Goal: Task Accomplishment & Management: Complete application form

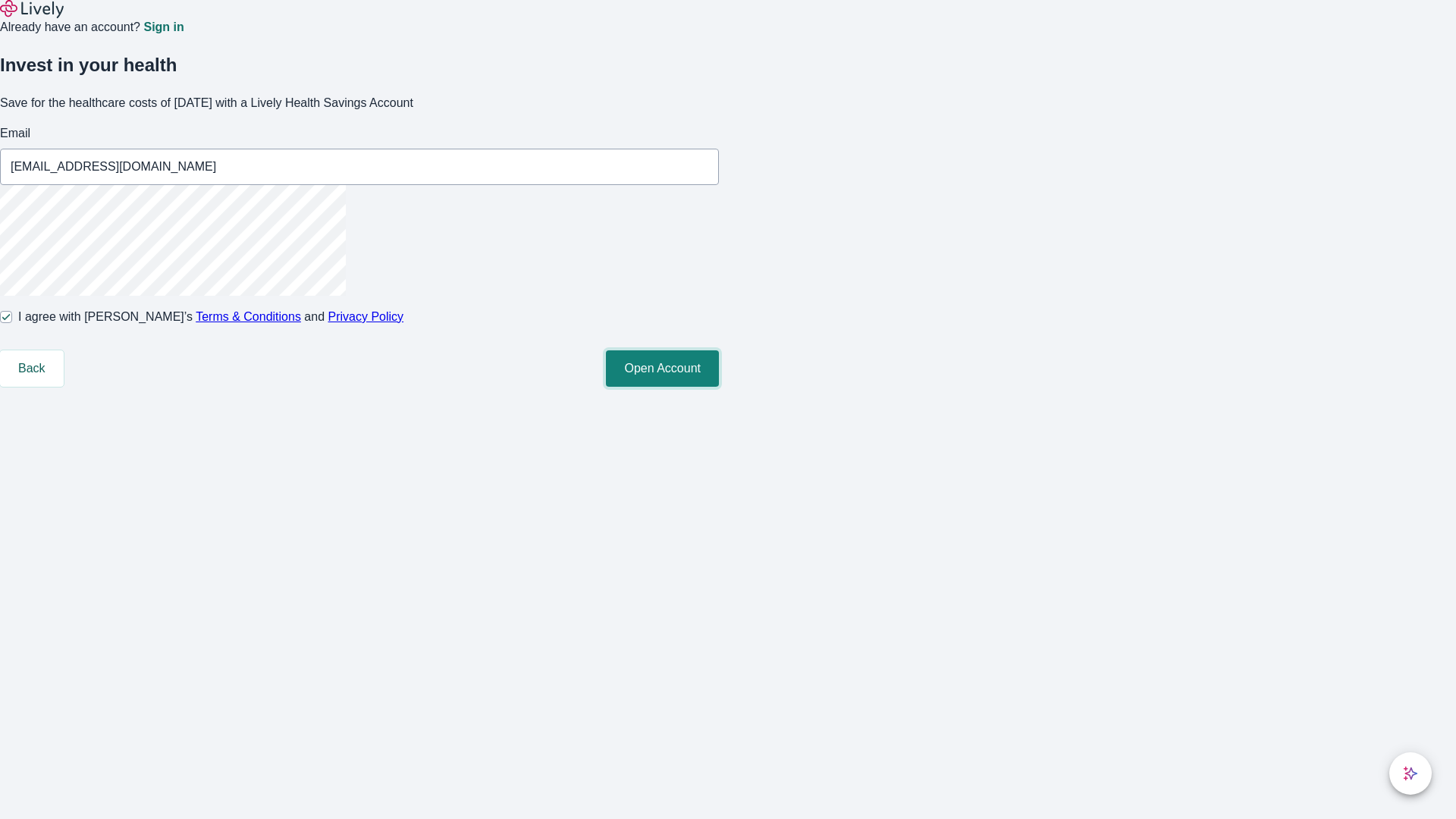
click at [718, 386] on button "Open Account" at bounding box center [662, 369] width 113 height 37
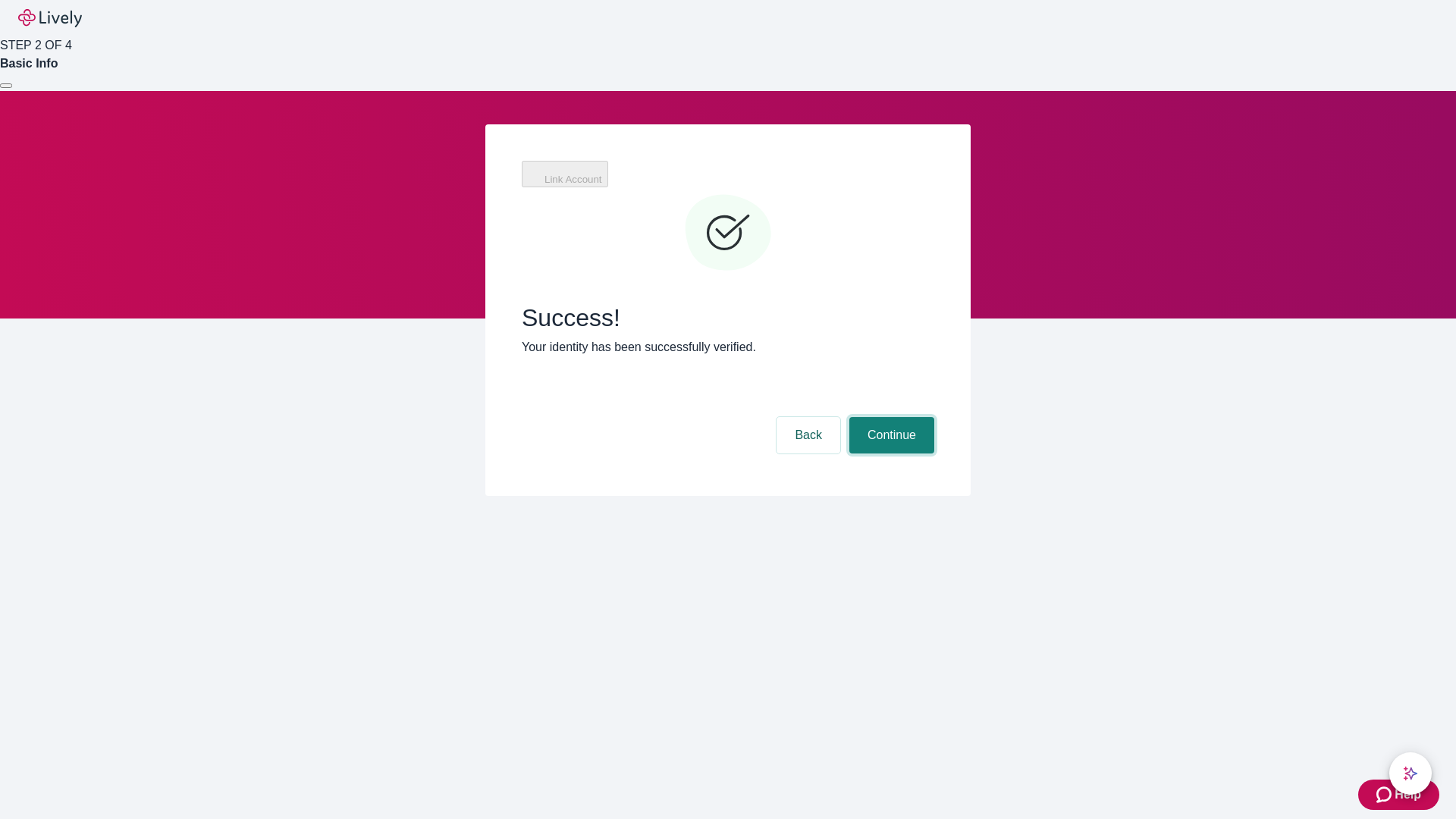
click at [889, 417] on button "Continue" at bounding box center [891, 435] width 85 height 37
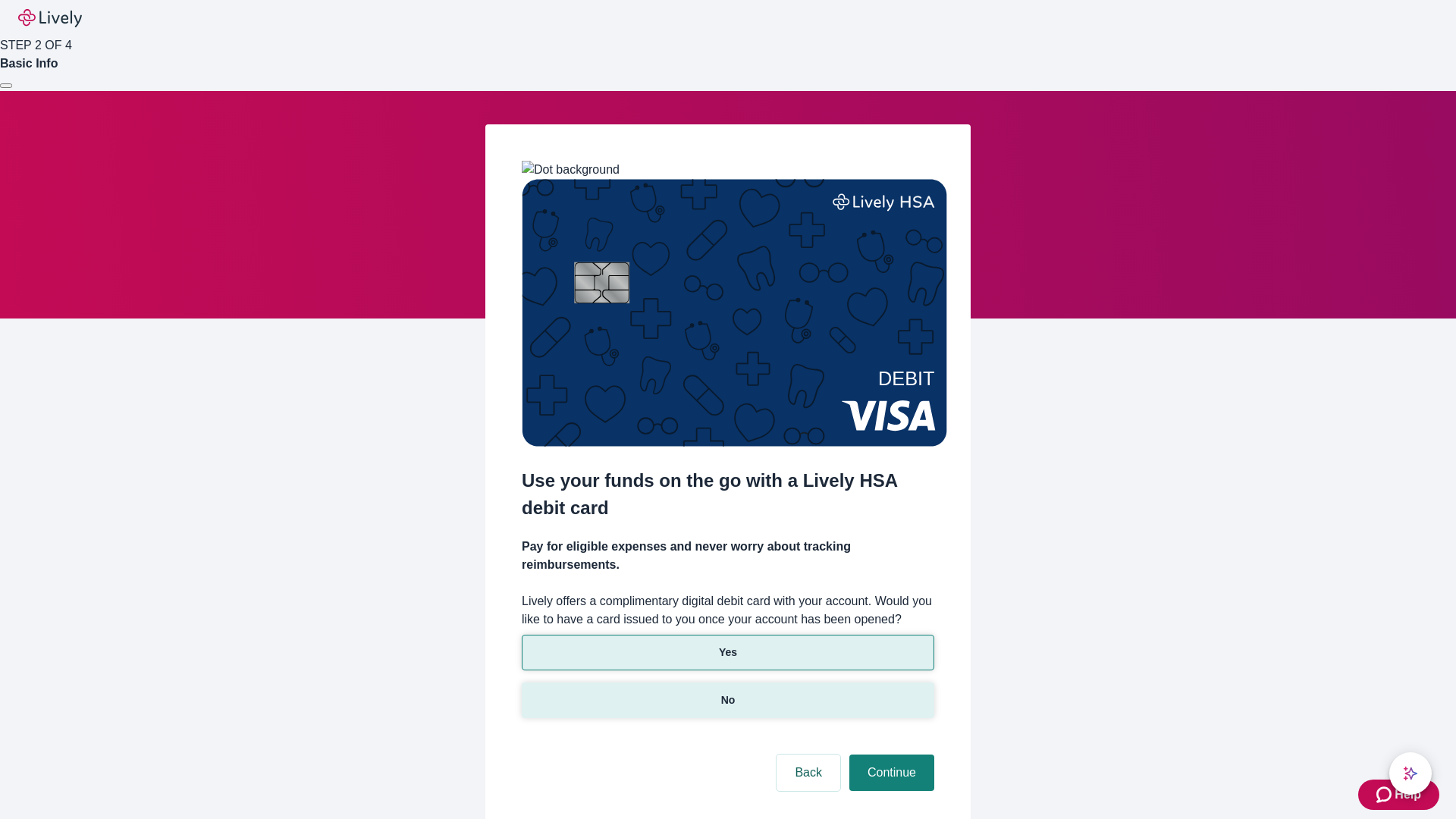
click at [727, 692] on p "No" at bounding box center [728, 700] width 14 height 16
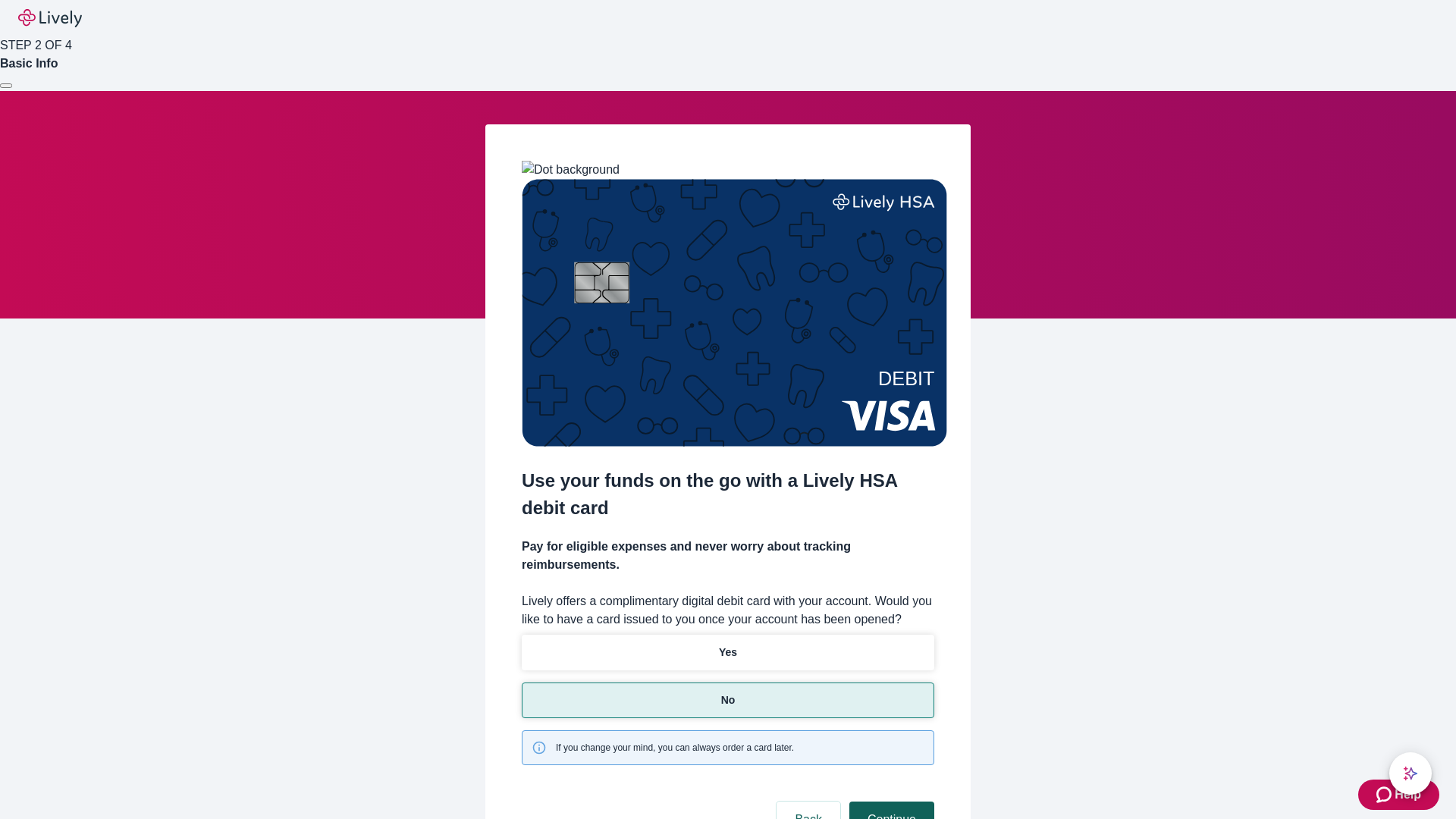
click at [889, 801] on button "Continue" at bounding box center [891, 820] width 85 height 37
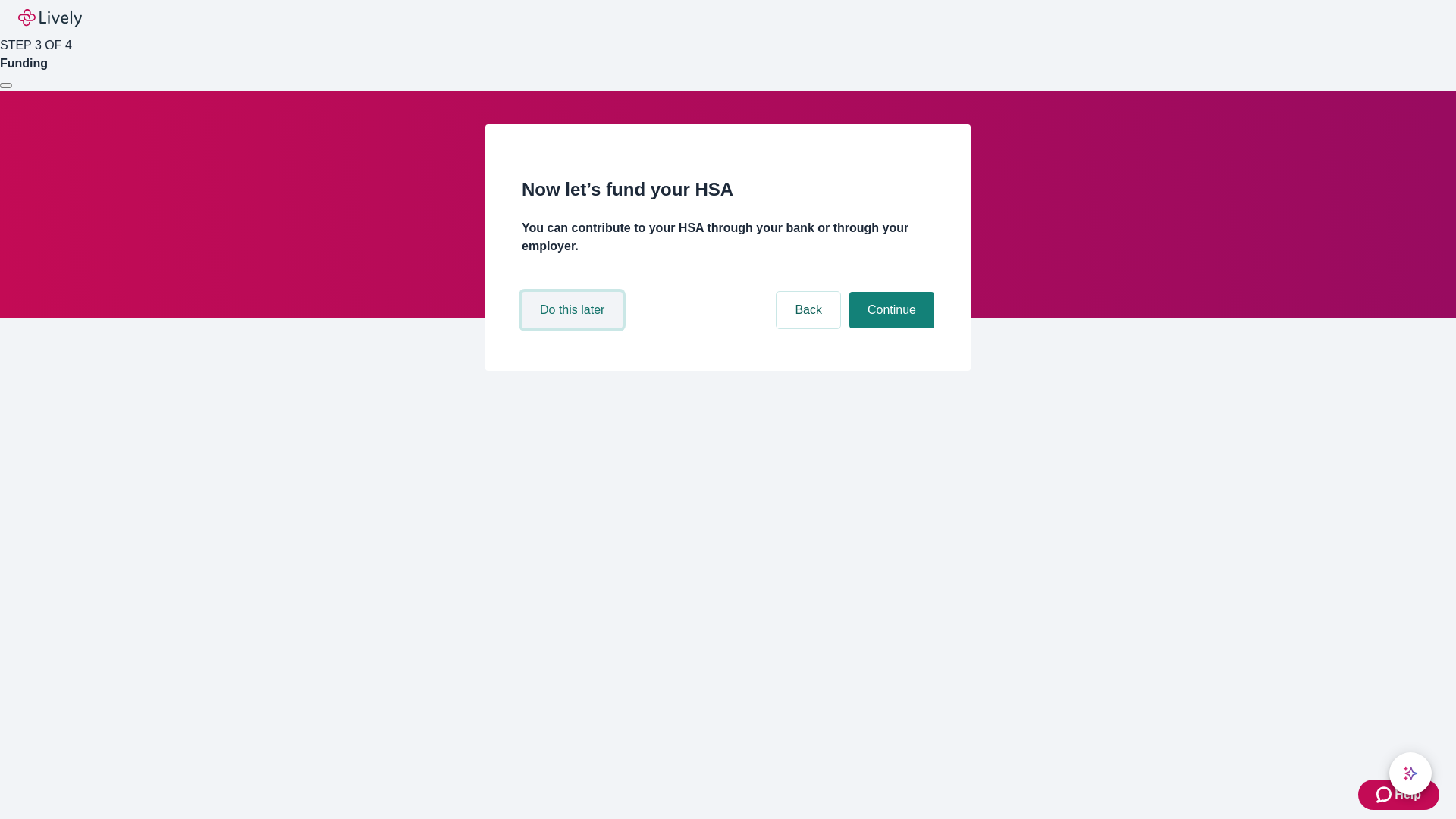
click at [574, 328] on button "Do this later" at bounding box center [571, 310] width 101 height 37
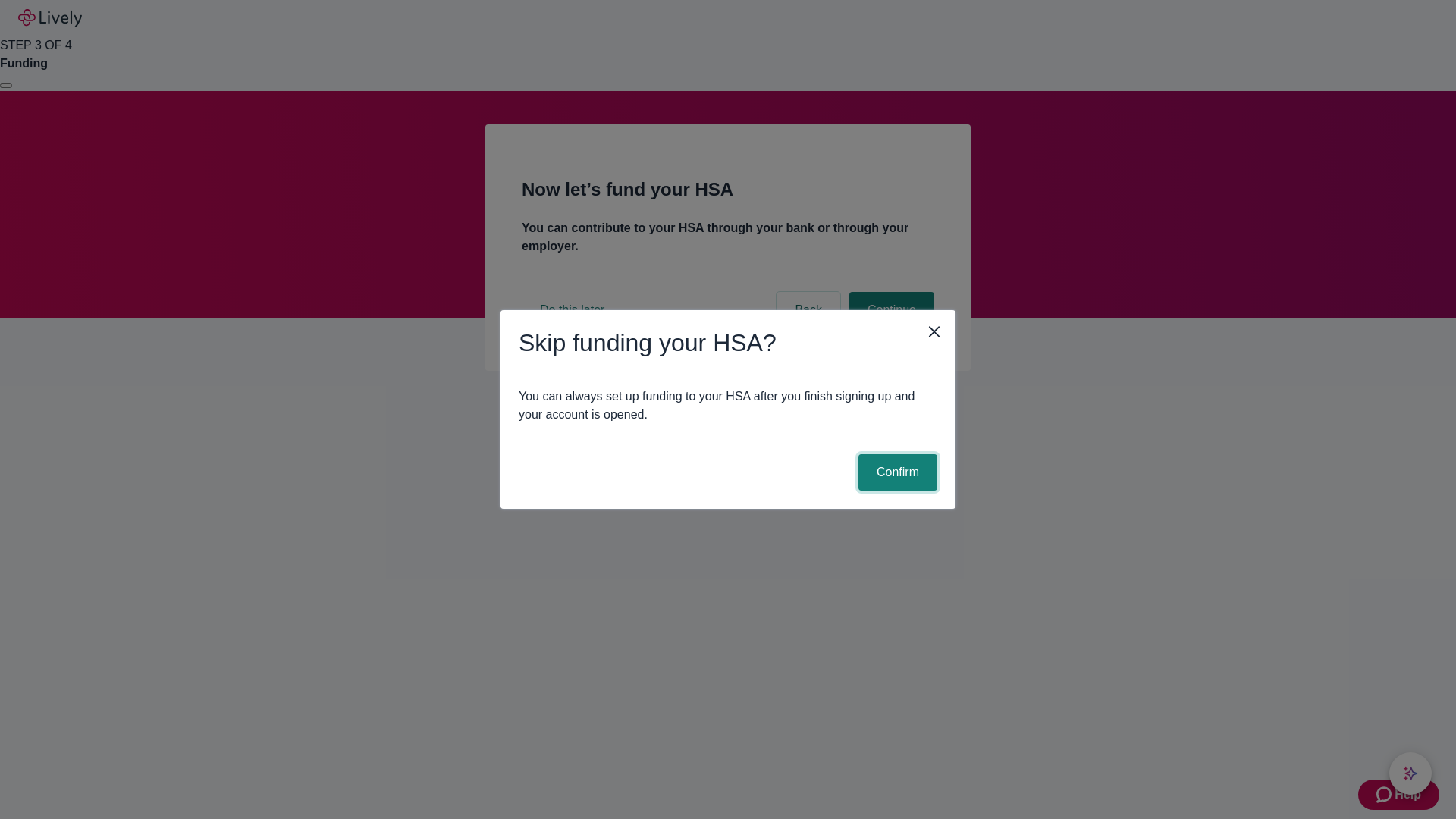
click at [895, 472] on button "Confirm" at bounding box center [898, 472] width 79 height 37
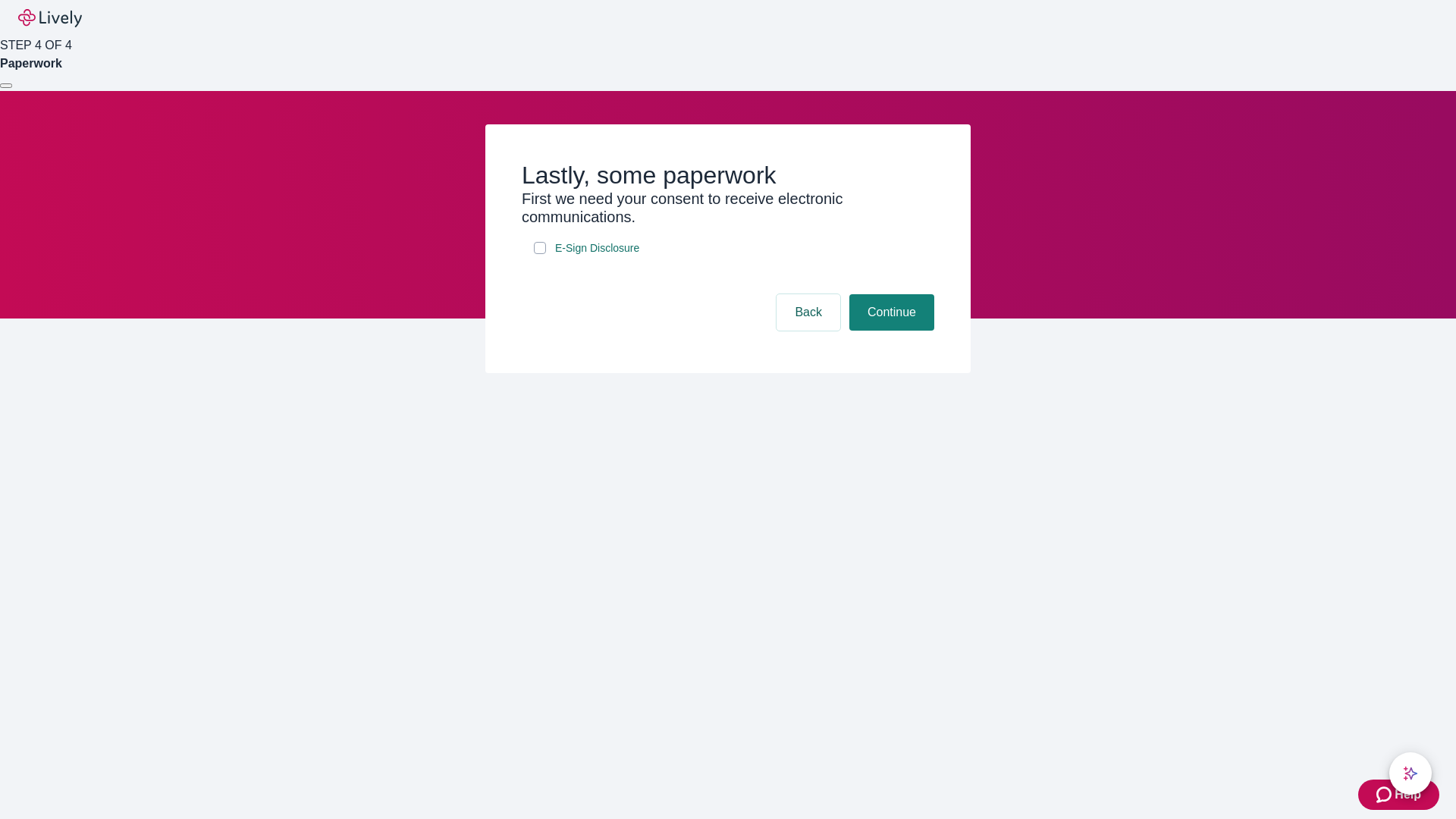
click at [540, 254] on input "E-Sign Disclosure" at bounding box center [540, 248] width 12 height 12
checkbox input "true"
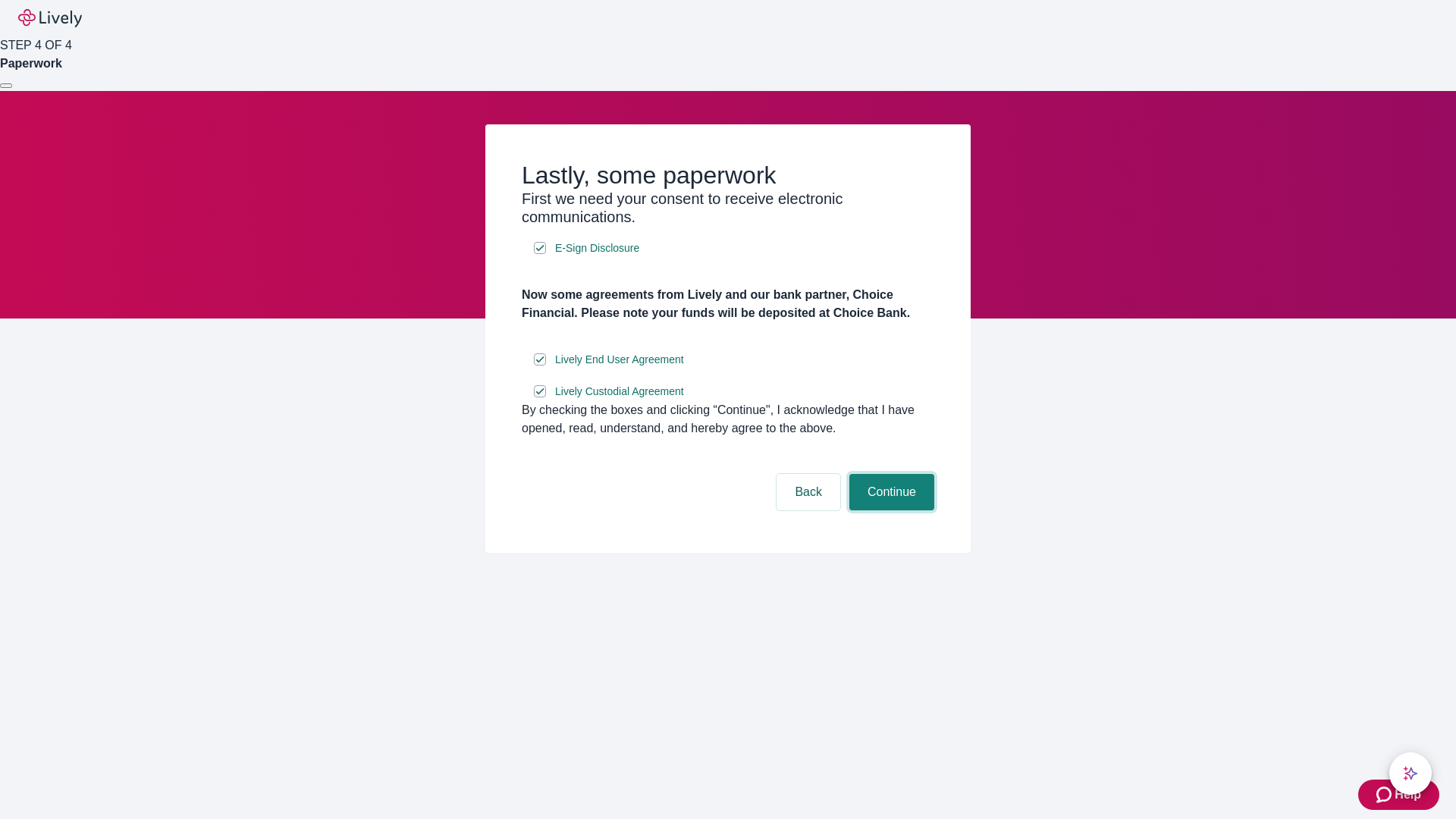
click at [889, 510] on button "Continue" at bounding box center [891, 492] width 85 height 37
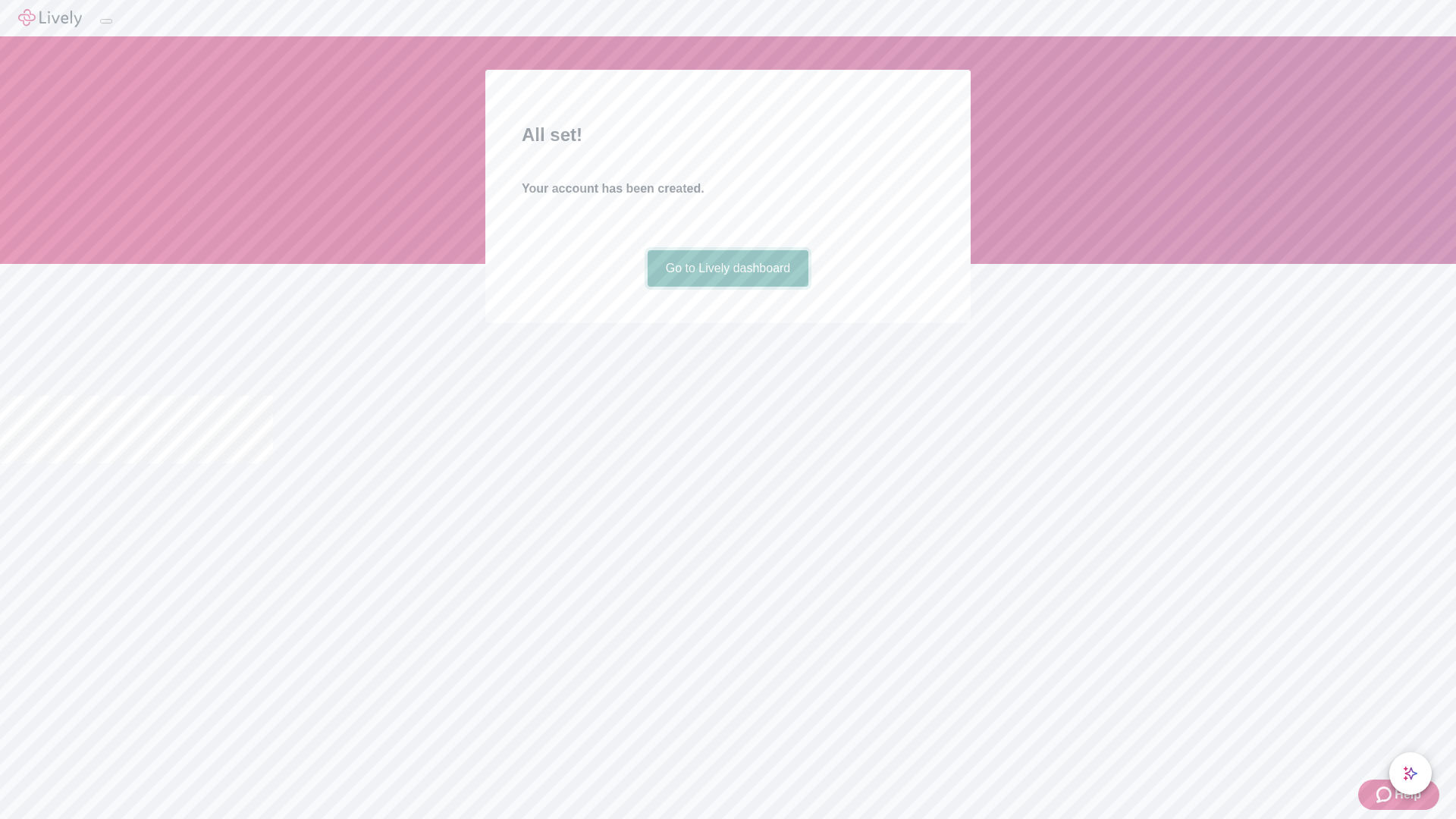
click at [727, 286] on link "Go to Lively dashboard" at bounding box center [728, 269] width 161 height 37
